Goal: Task Accomplishment & Management: Manage account settings

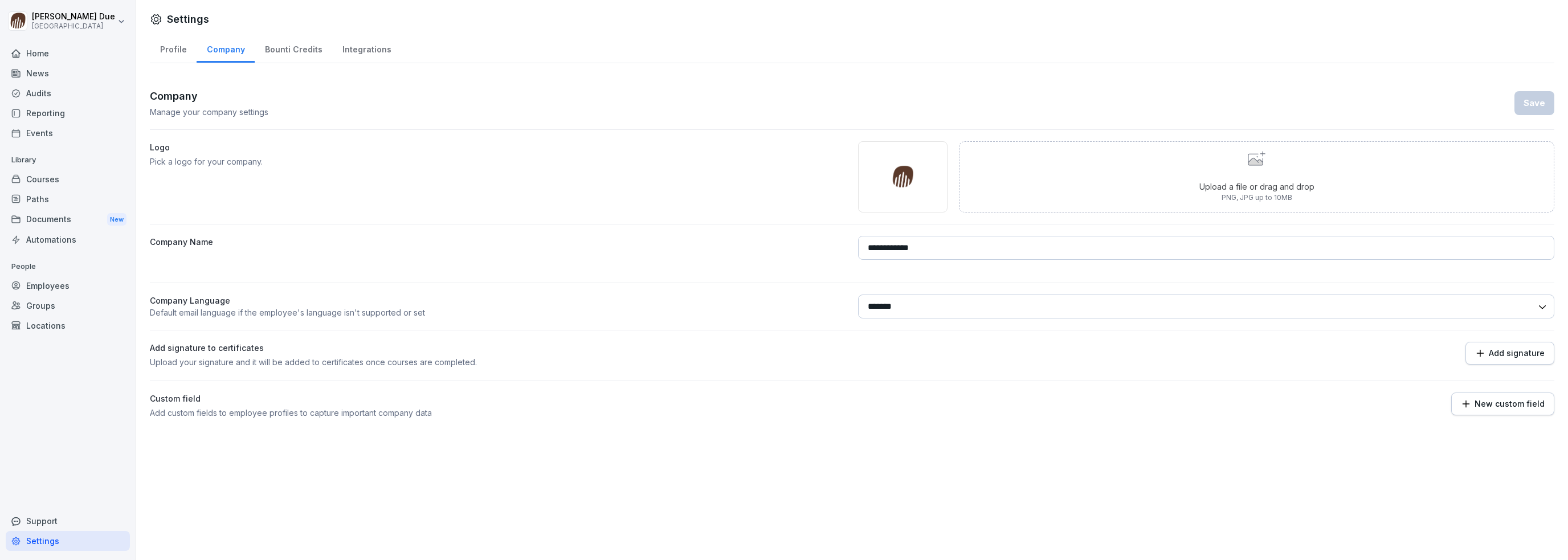
click at [48, 184] on div "Courses" at bounding box center [67, 179] width 124 height 20
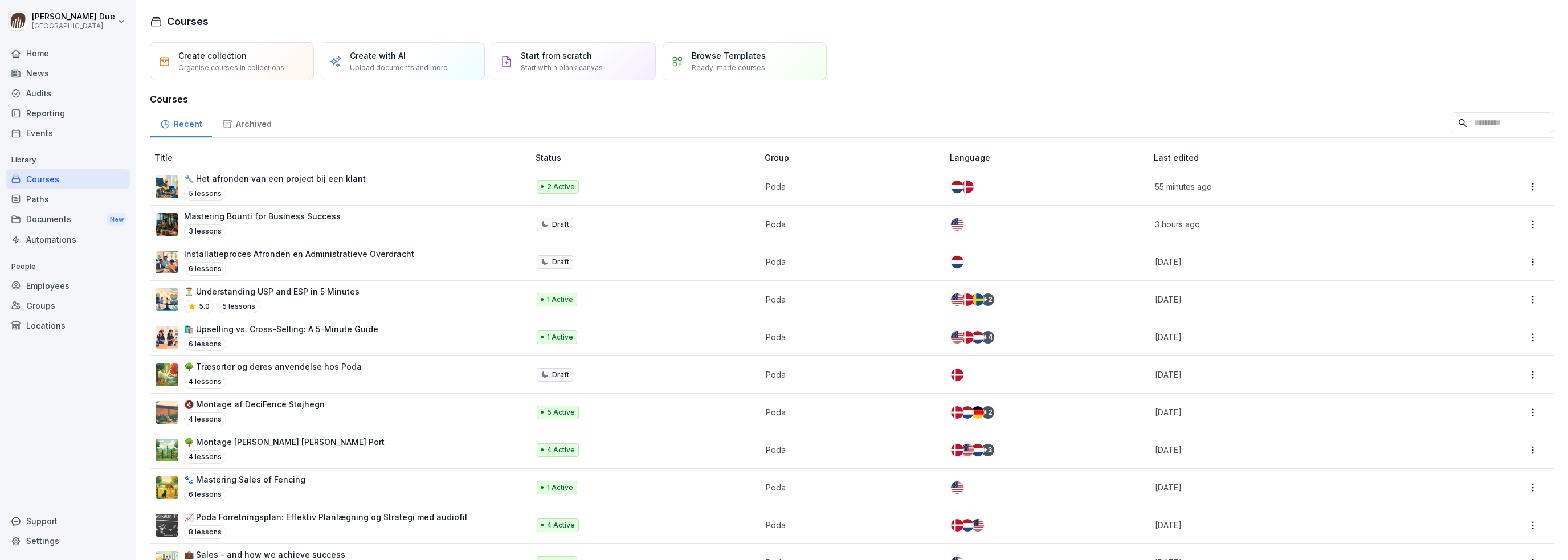
click at [324, 442] on p "🌳 Montage [PERSON_NAME] [PERSON_NAME] Port" at bounding box center [284, 441] width 200 height 12
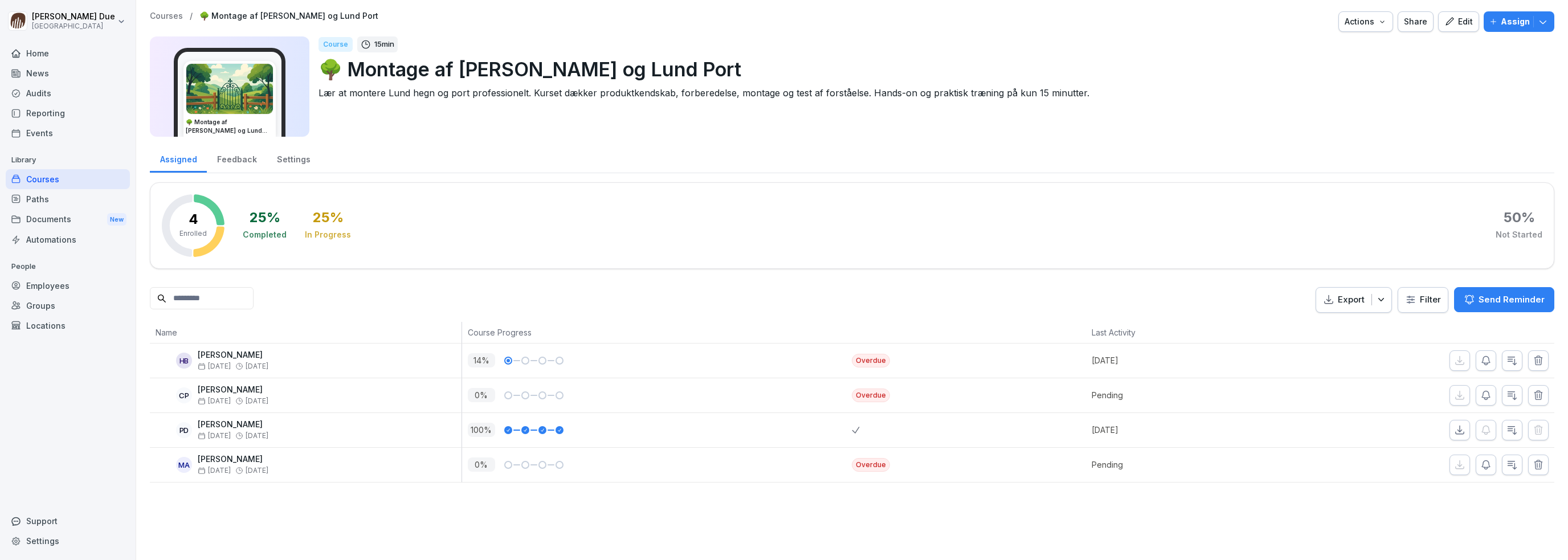
click at [1450, 24] on div "Edit" at bounding box center [1459, 21] width 29 height 12
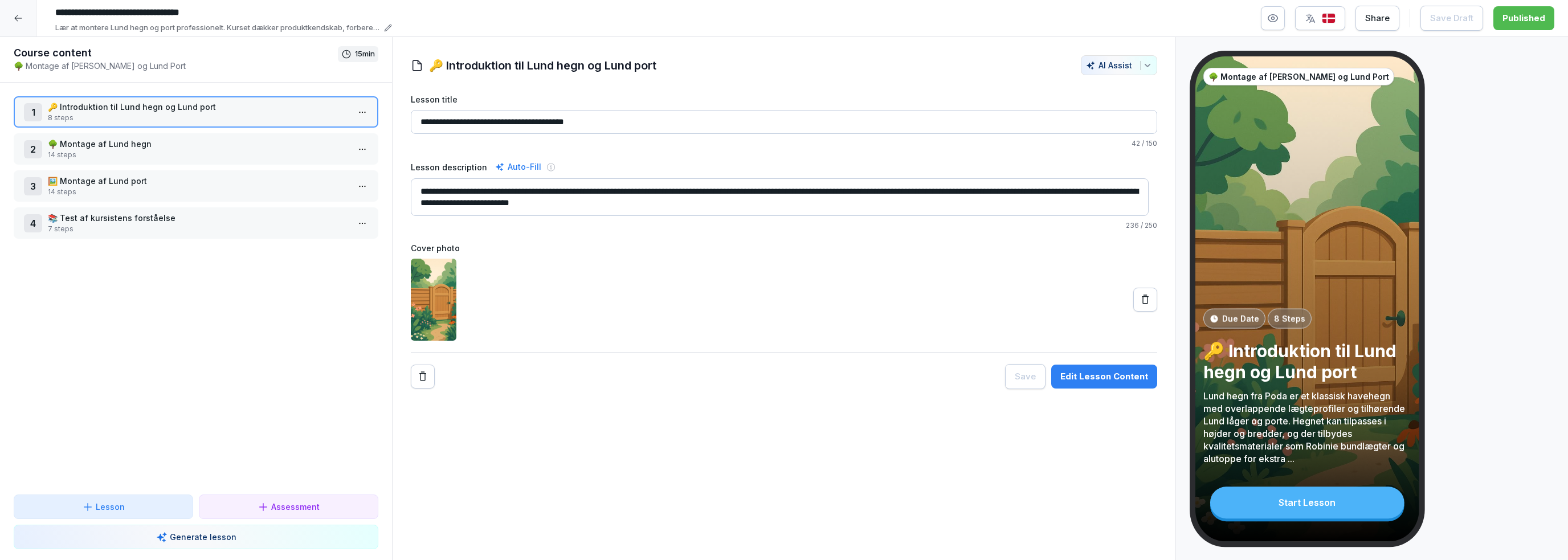
click at [1273, 18] on icon "button" at bounding box center [1273, 18] width 12 height 12
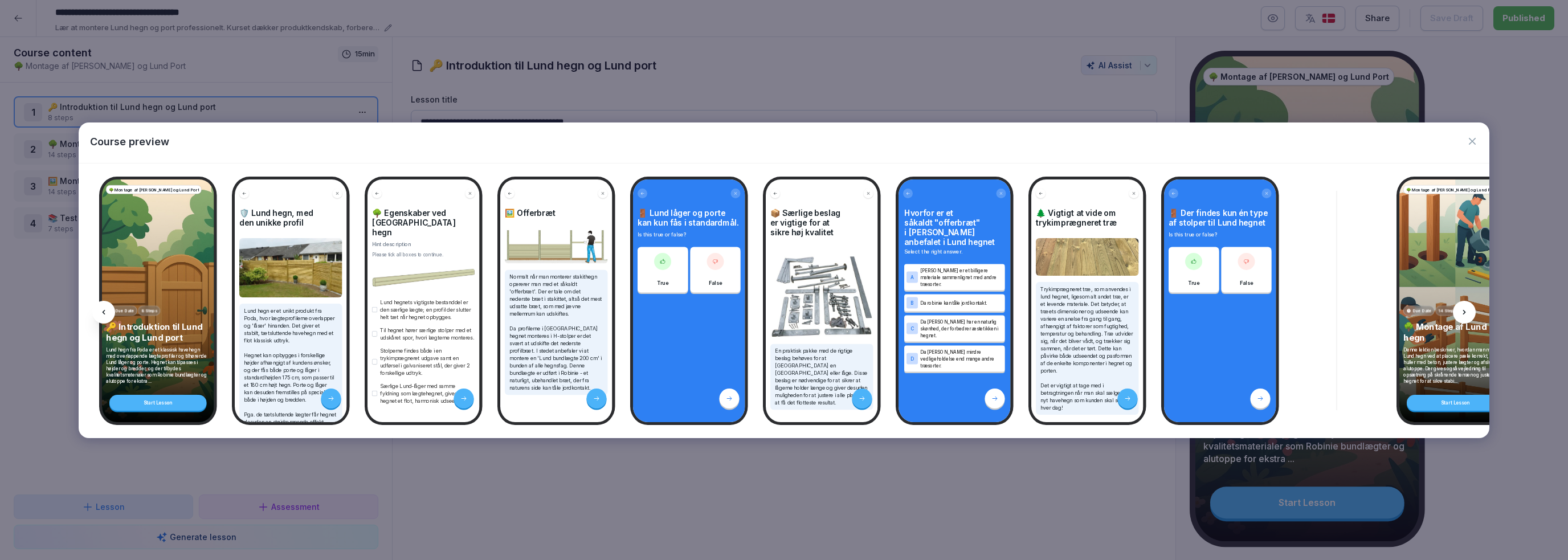
click at [1461, 312] on icon at bounding box center [1464, 312] width 9 height 9
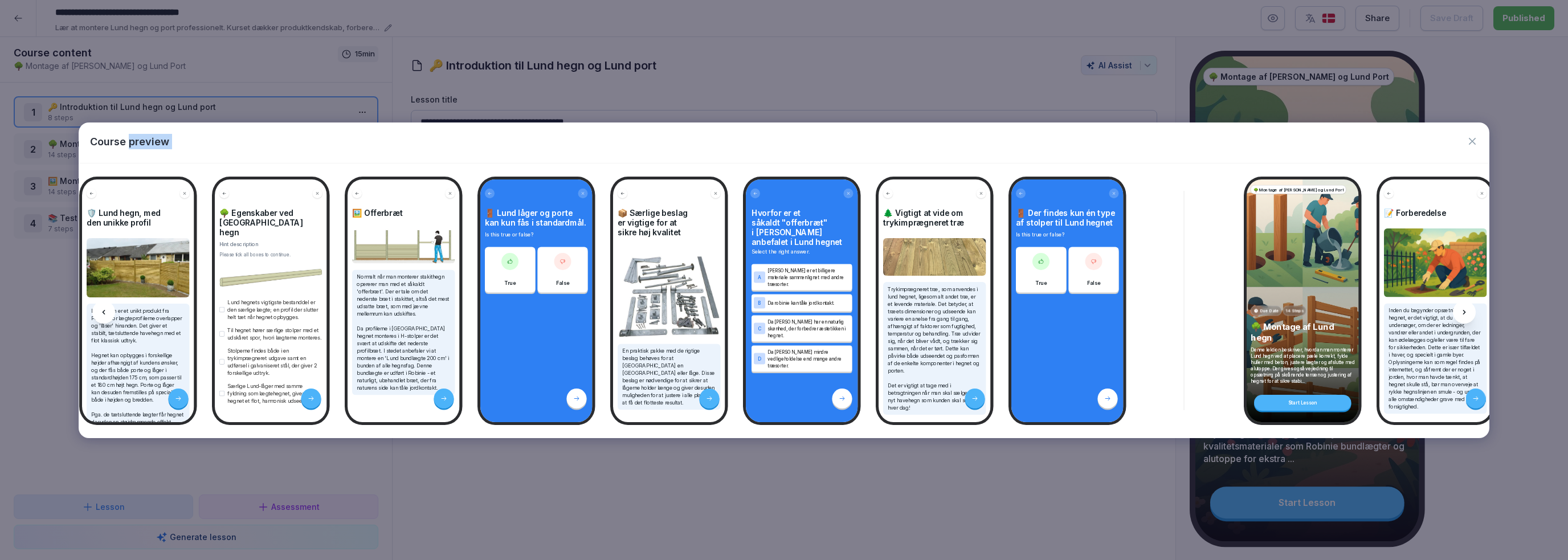
click at [1461, 312] on icon at bounding box center [1464, 312] width 9 height 9
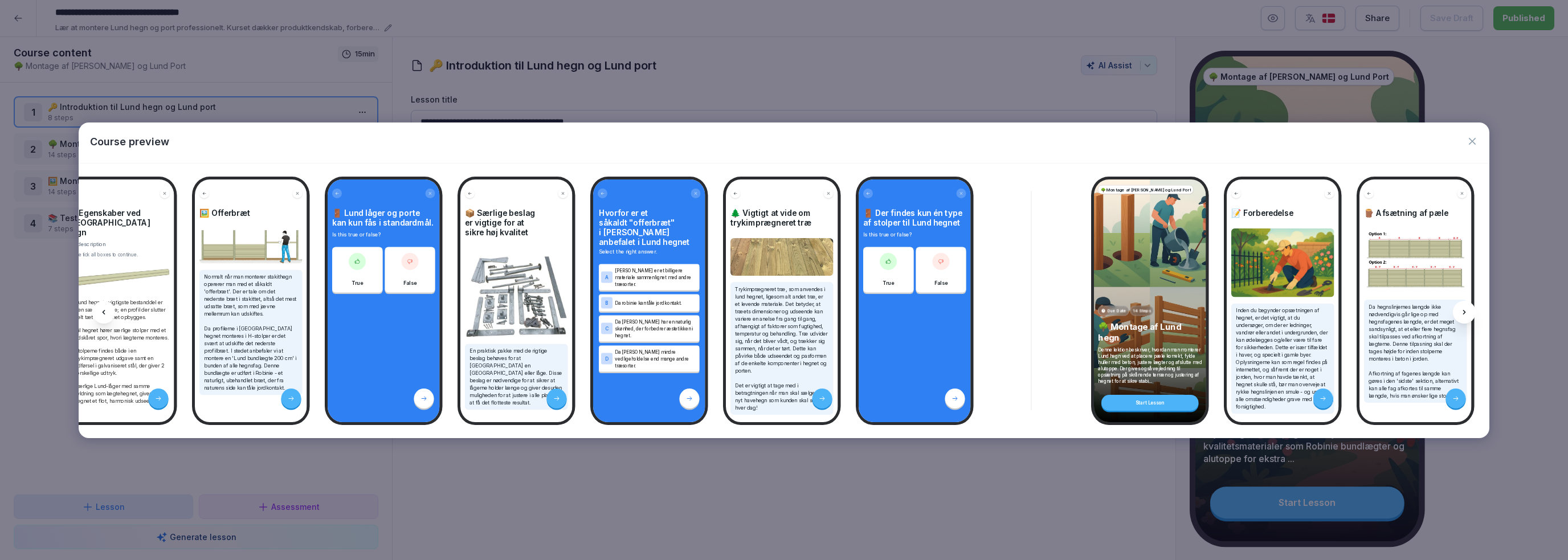
click at [1461, 312] on icon at bounding box center [1464, 312] width 9 height 9
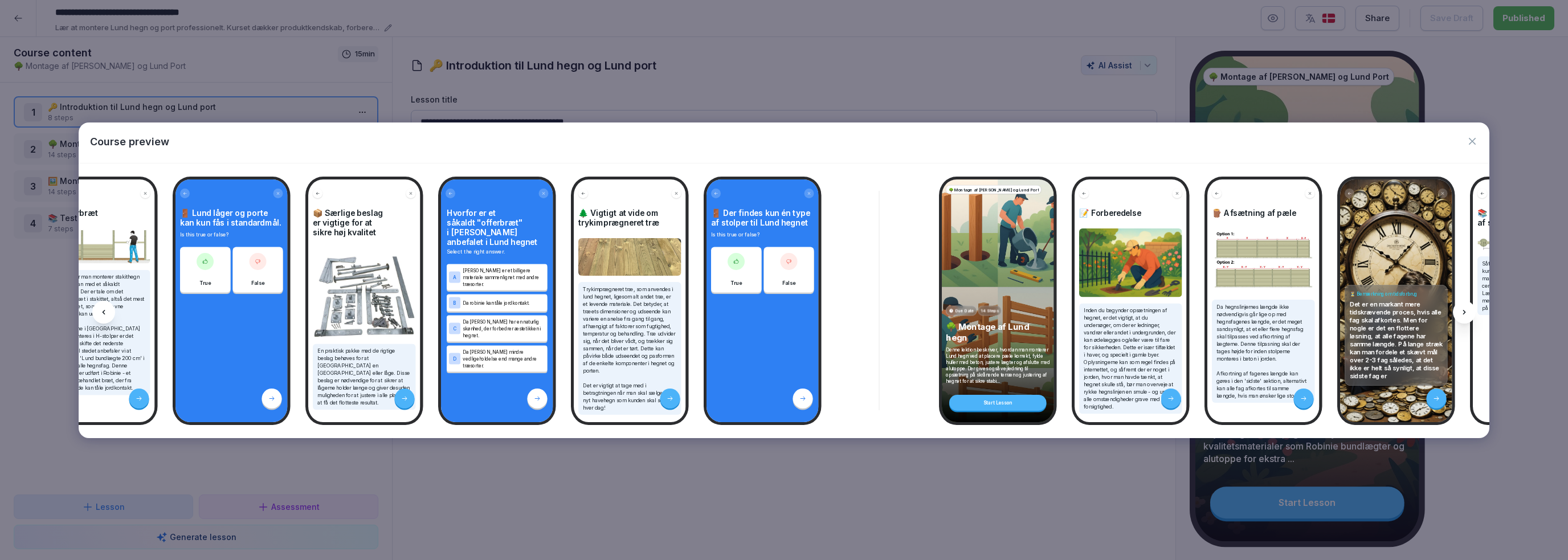
click at [1461, 312] on icon at bounding box center [1464, 312] width 9 height 9
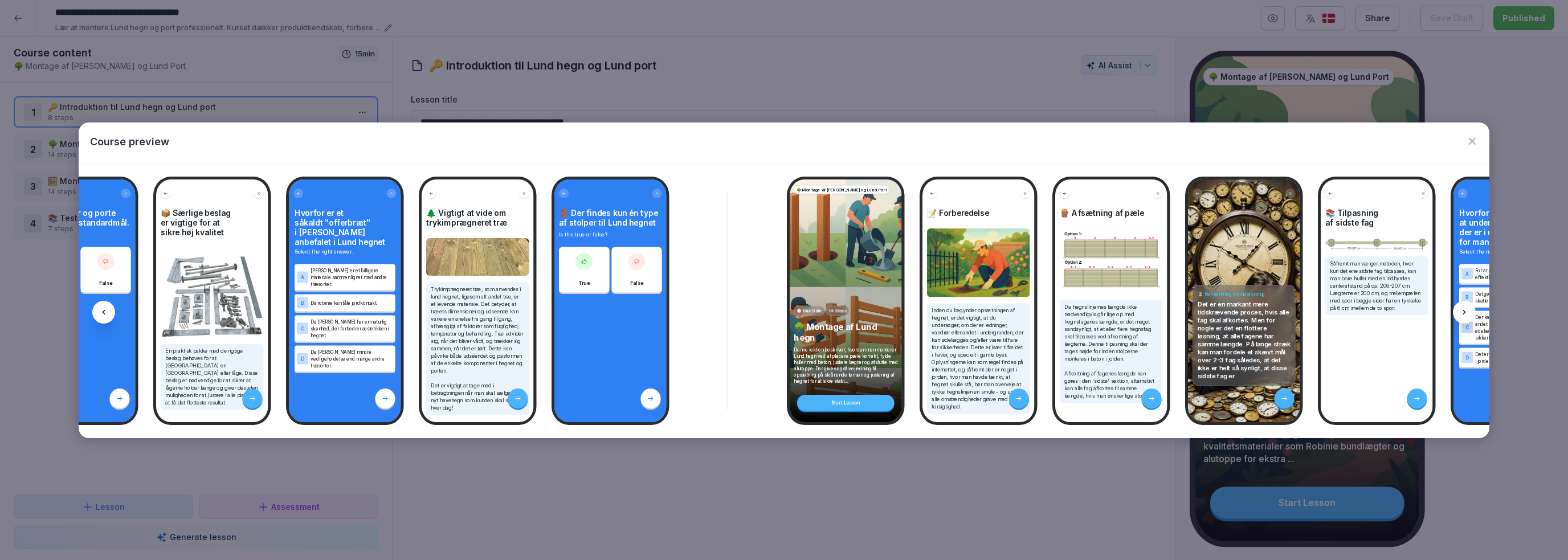
click at [1461, 312] on icon at bounding box center [1464, 312] width 9 height 9
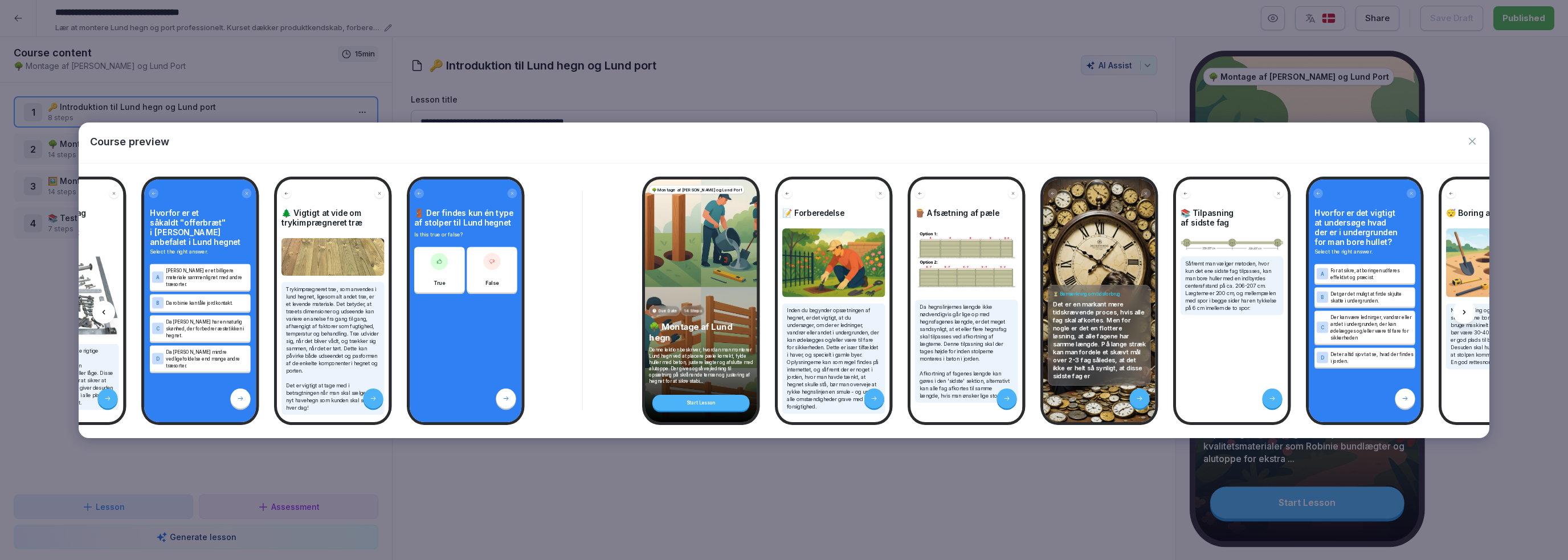
scroll to position [0, 762]
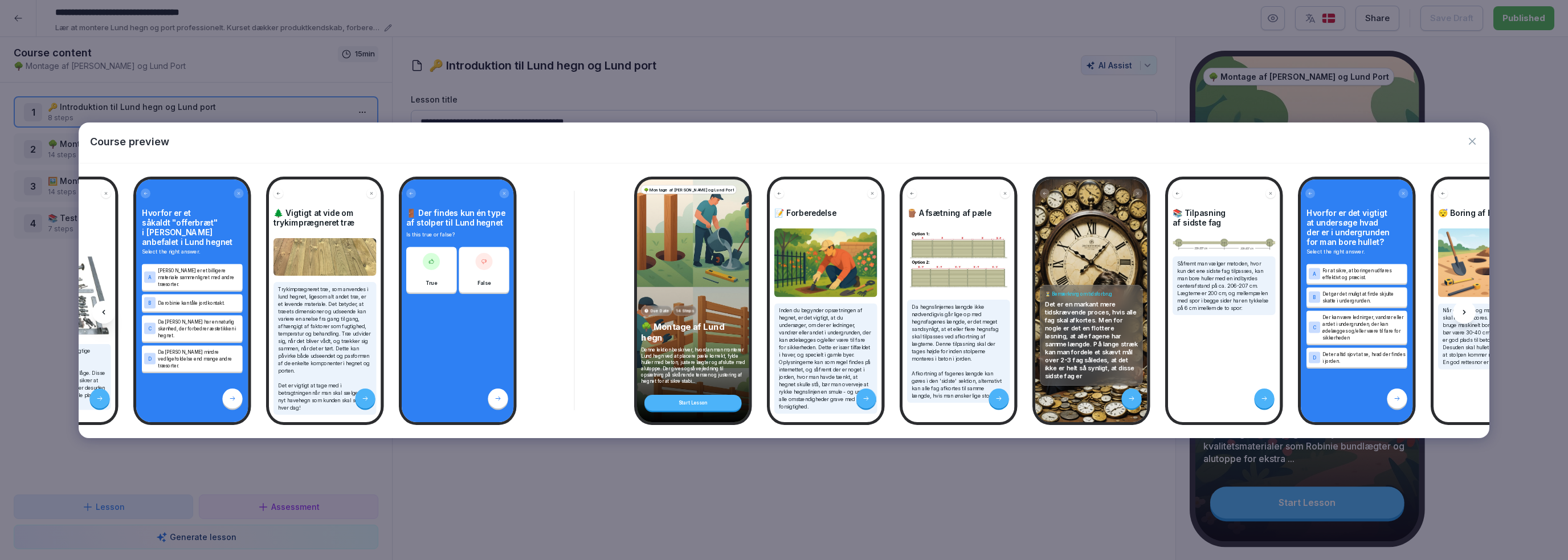
click at [1477, 140] on icon "button" at bounding box center [1473, 141] width 12 height 12
